Goal: Check status: Check status

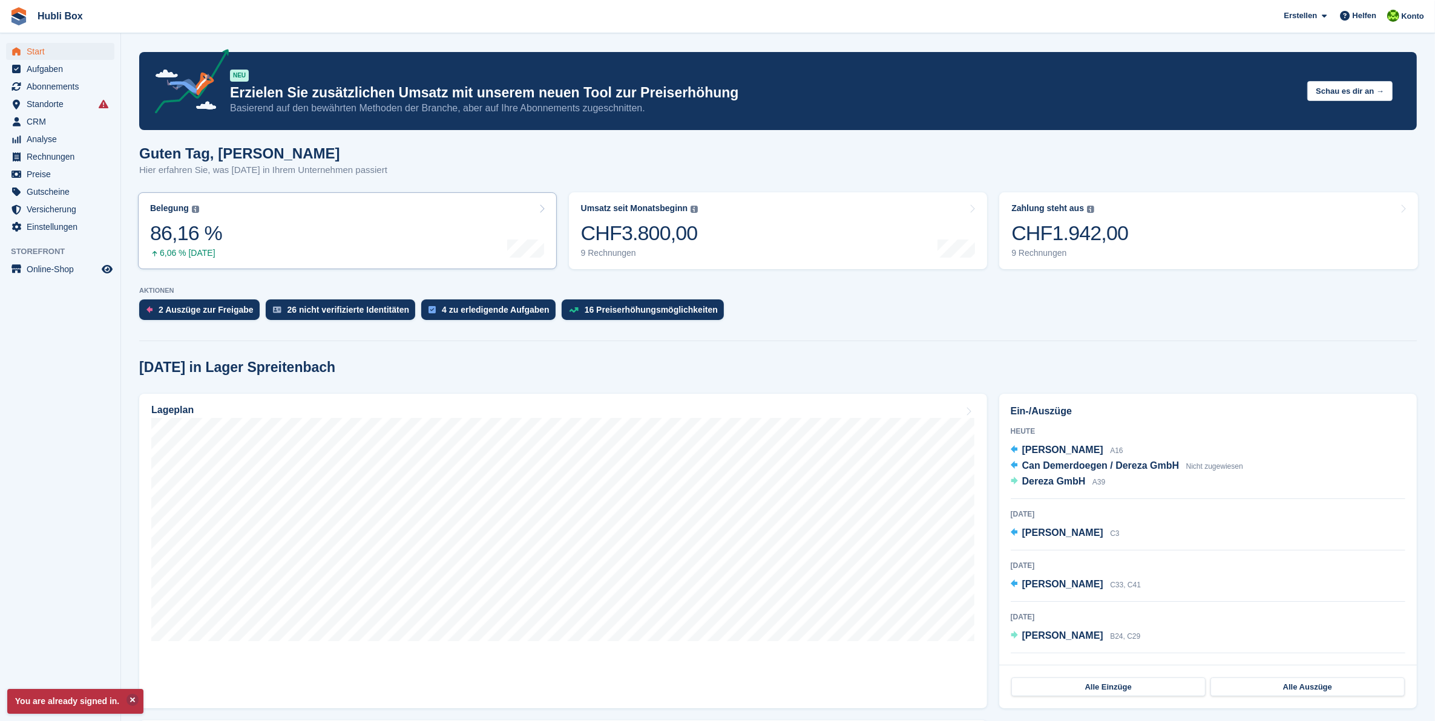
click at [204, 241] on div "86,16 %" at bounding box center [186, 233] width 72 height 25
